Goal: Transaction & Acquisition: Obtain resource

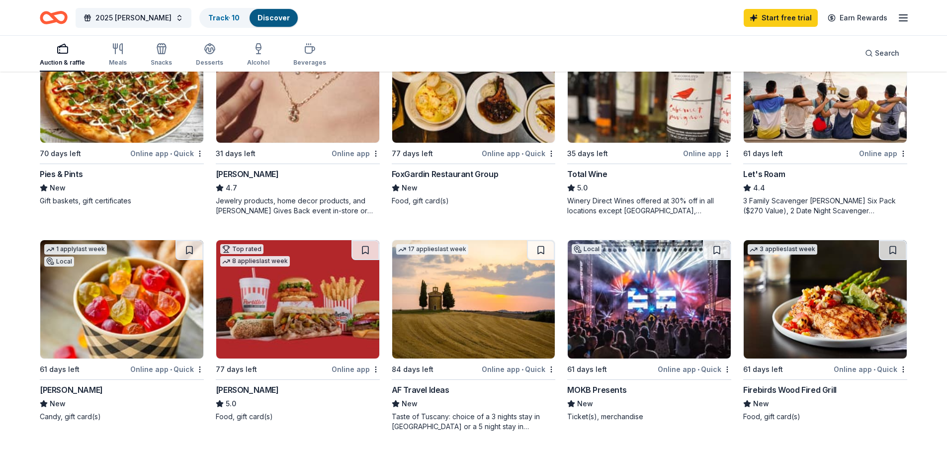
scroll to position [646, 0]
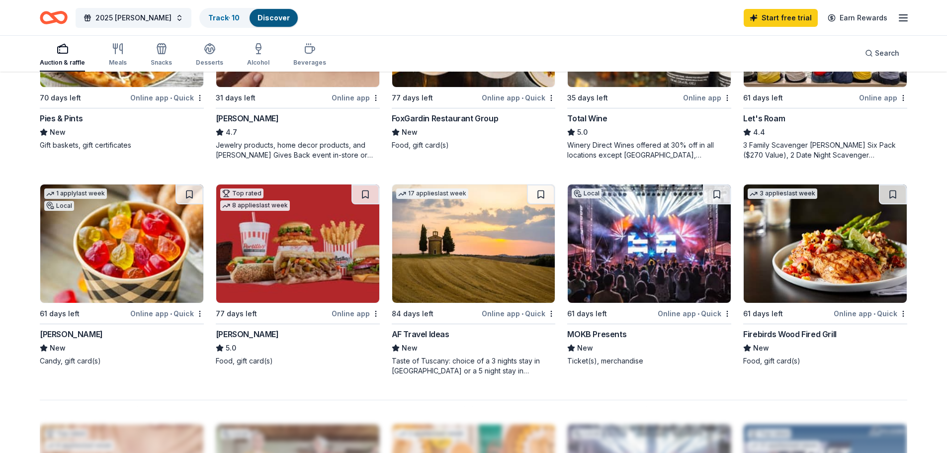
click at [121, 235] on img at bounding box center [121, 243] width 163 height 118
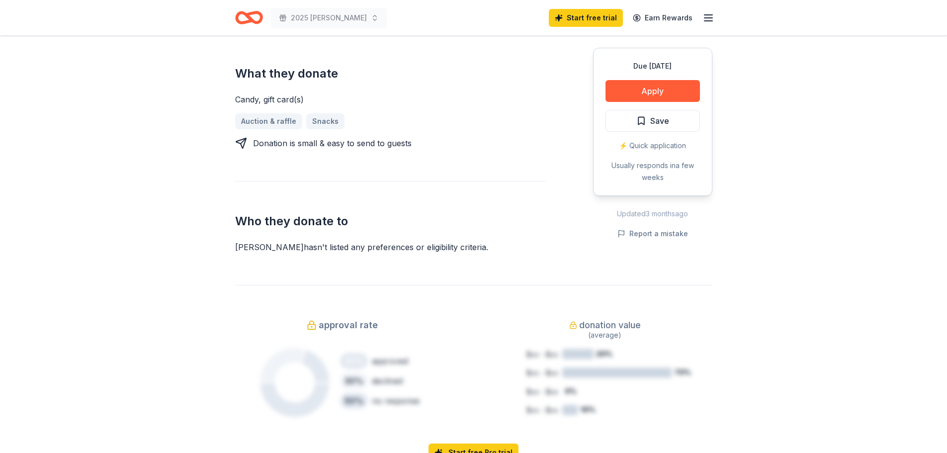
scroll to position [249, 0]
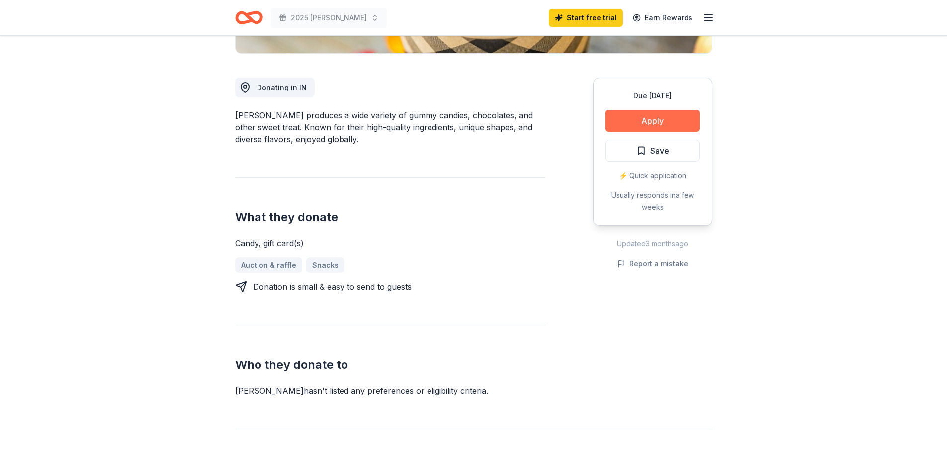
click at [654, 118] on button "Apply" at bounding box center [652, 121] width 94 height 22
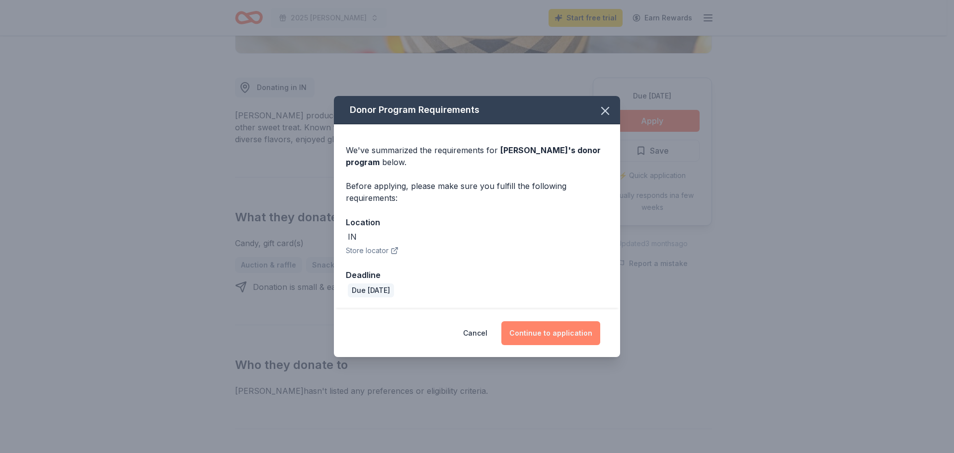
click at [546, 336] on button "Continue to application" at bounding box center [551, 333] width 99 height 24
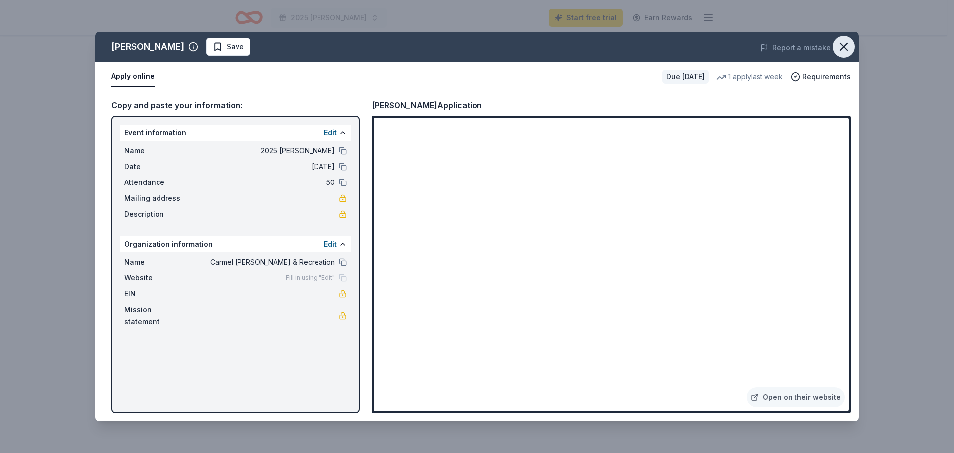
click at [848, 48] on icon "button" at bounding box center [844, 47] width 14 height 14
